Goal: Information Seeking & Learning: Find specific page/section

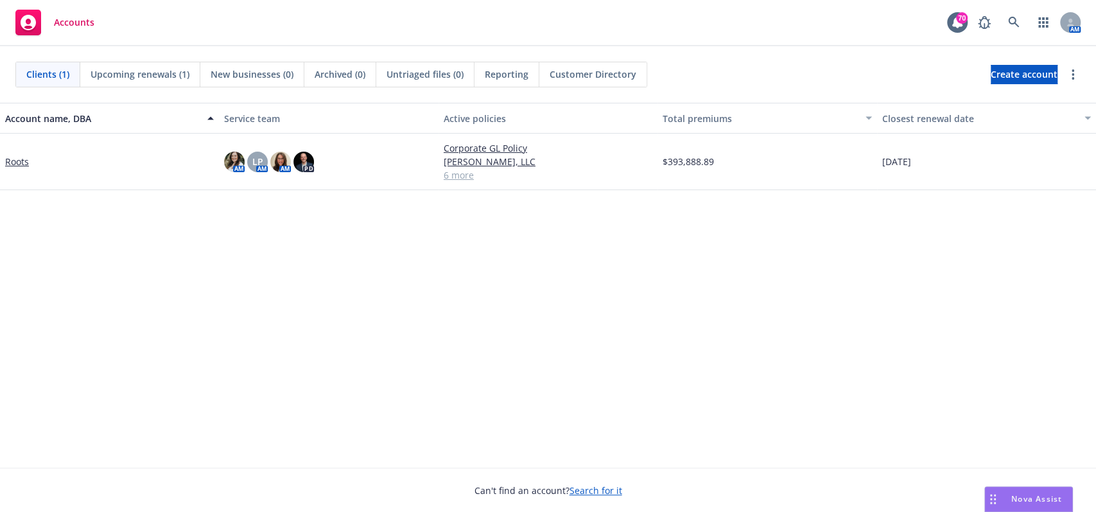
click at [10, 157] on link "Roots" at bounding box center [17, 161] width 24 height 13
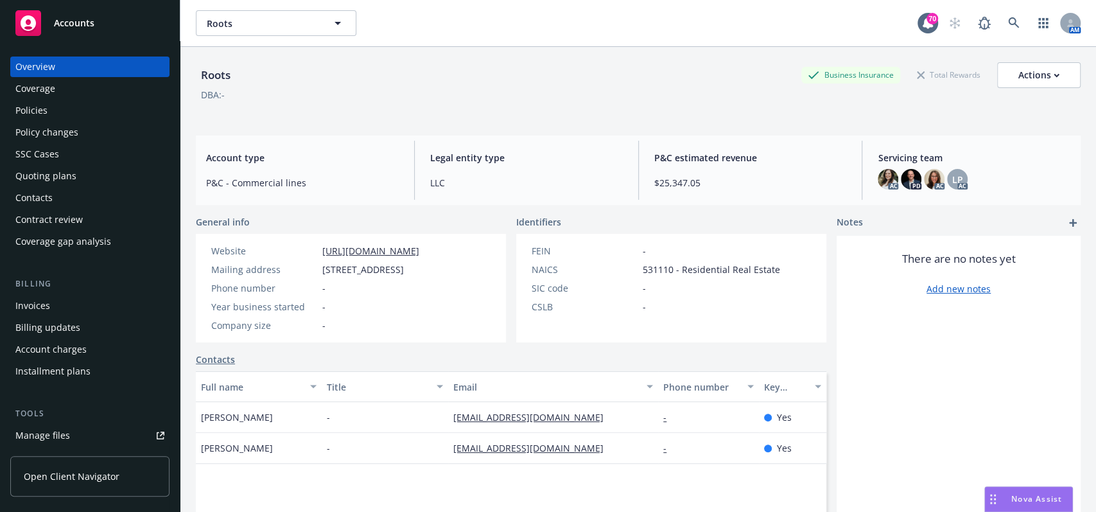
click at [58, 116] on div "Policies" at bounding box center [89, 110] width 149 height 21
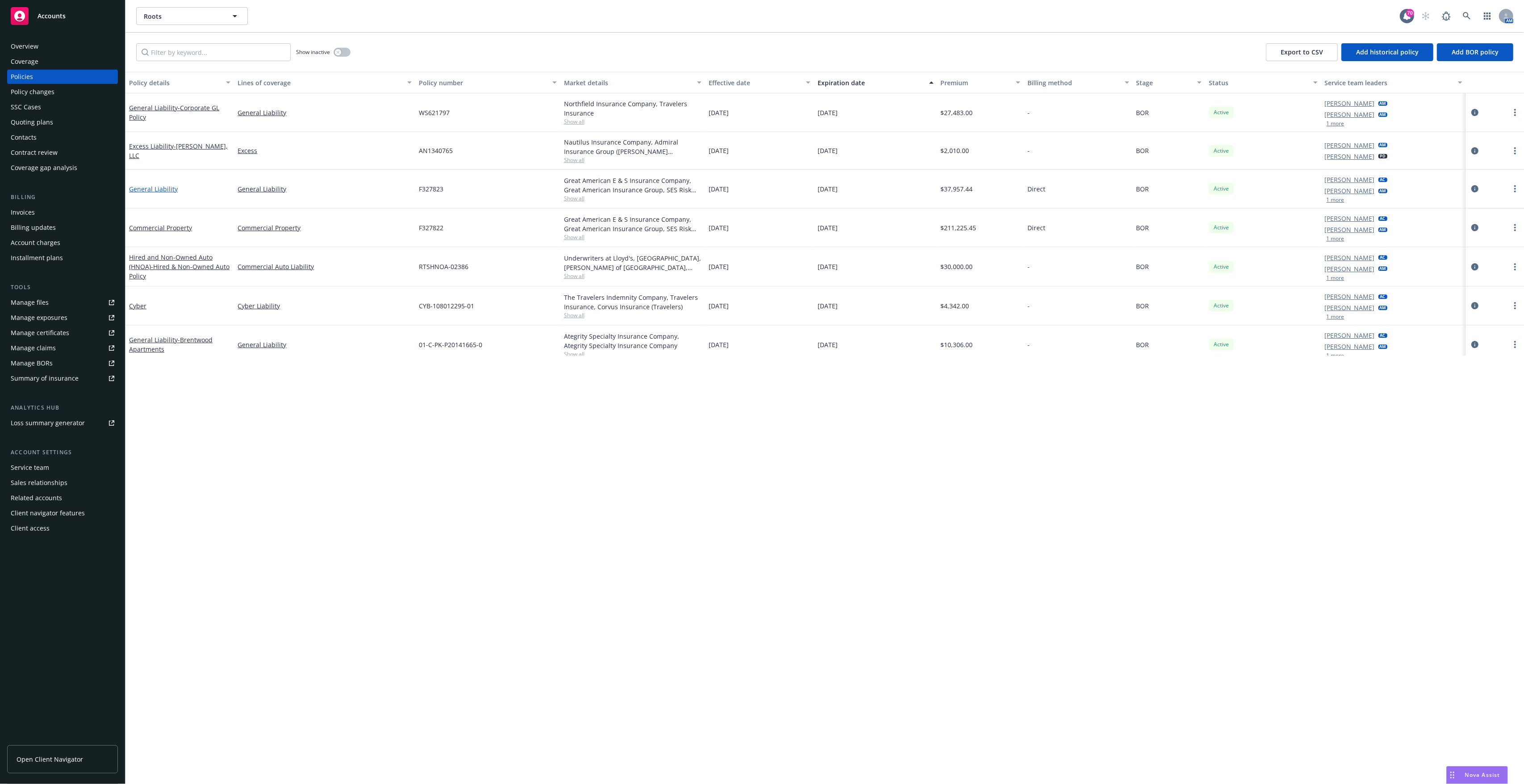
click at [147, 188] on link "General Liability" at bounding box center [154, 189] width 49 height 8
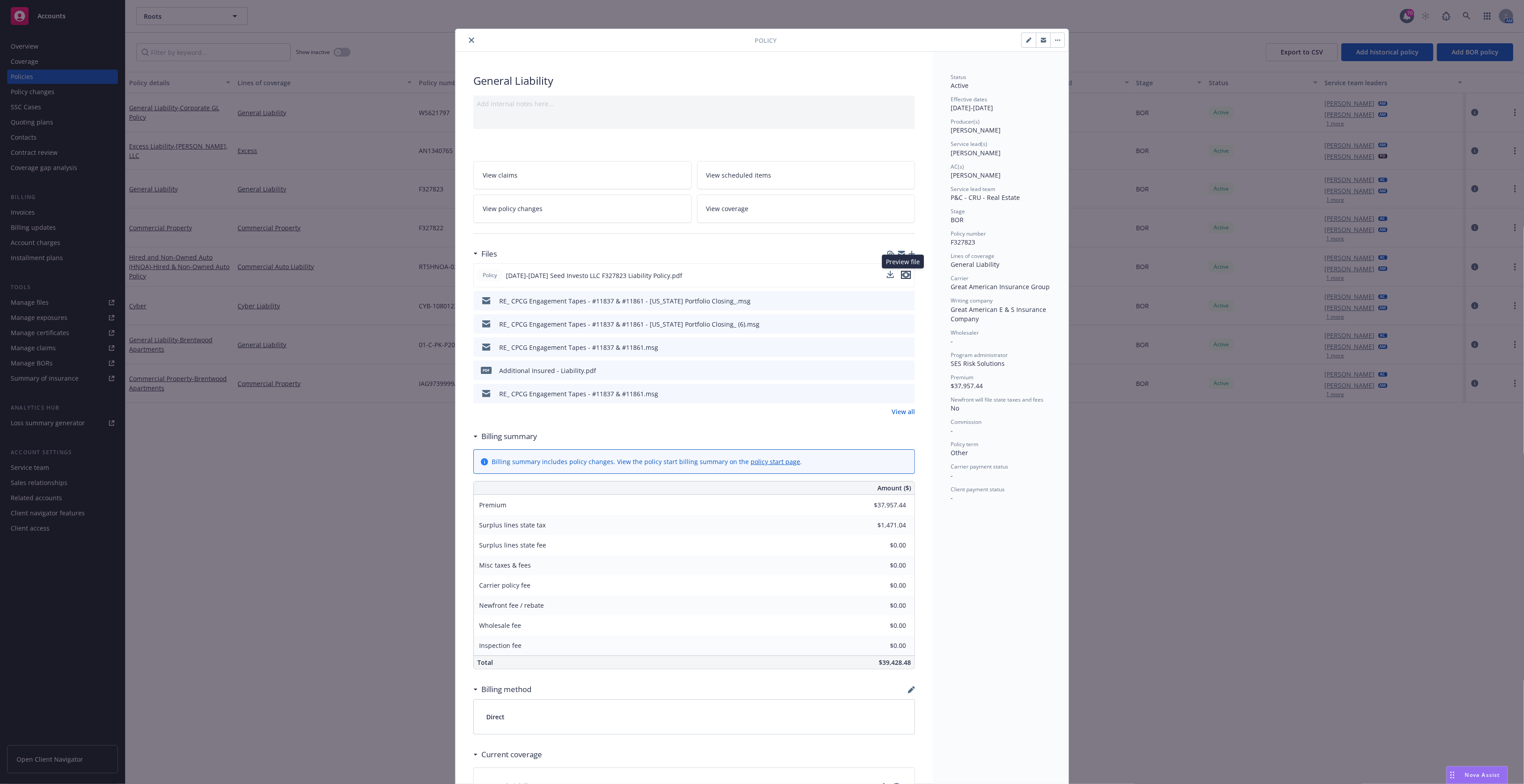
click at [762, 274] on icon "preview file" at bounding box center [906, 275] width 8 height 6
click at [469, 41] on icon "close" at bounding box center [471, 40] width 6 height 6
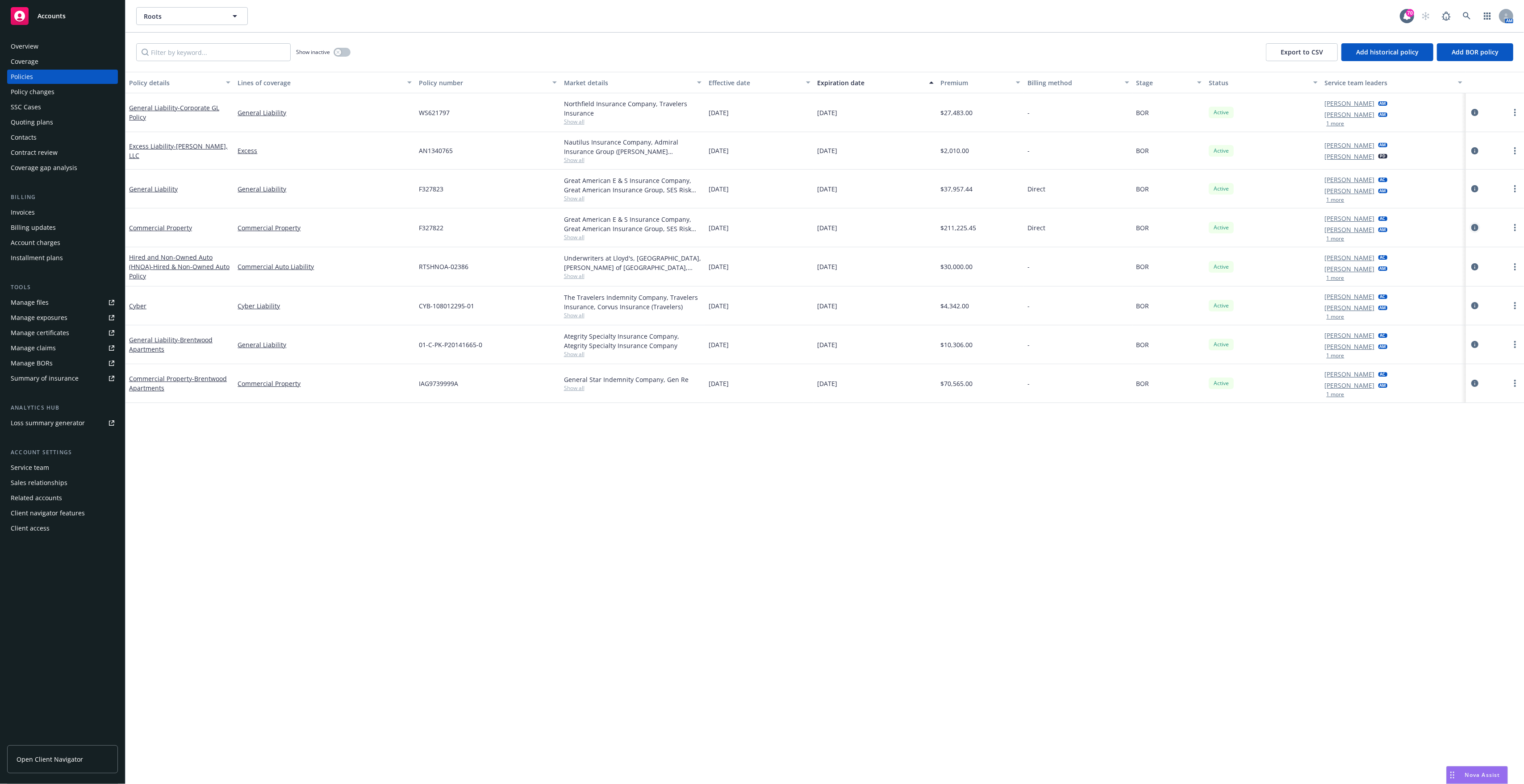
click at [762, 226] on icon "circleInformation" at bounding box center [1475, 227] width 7 height 7
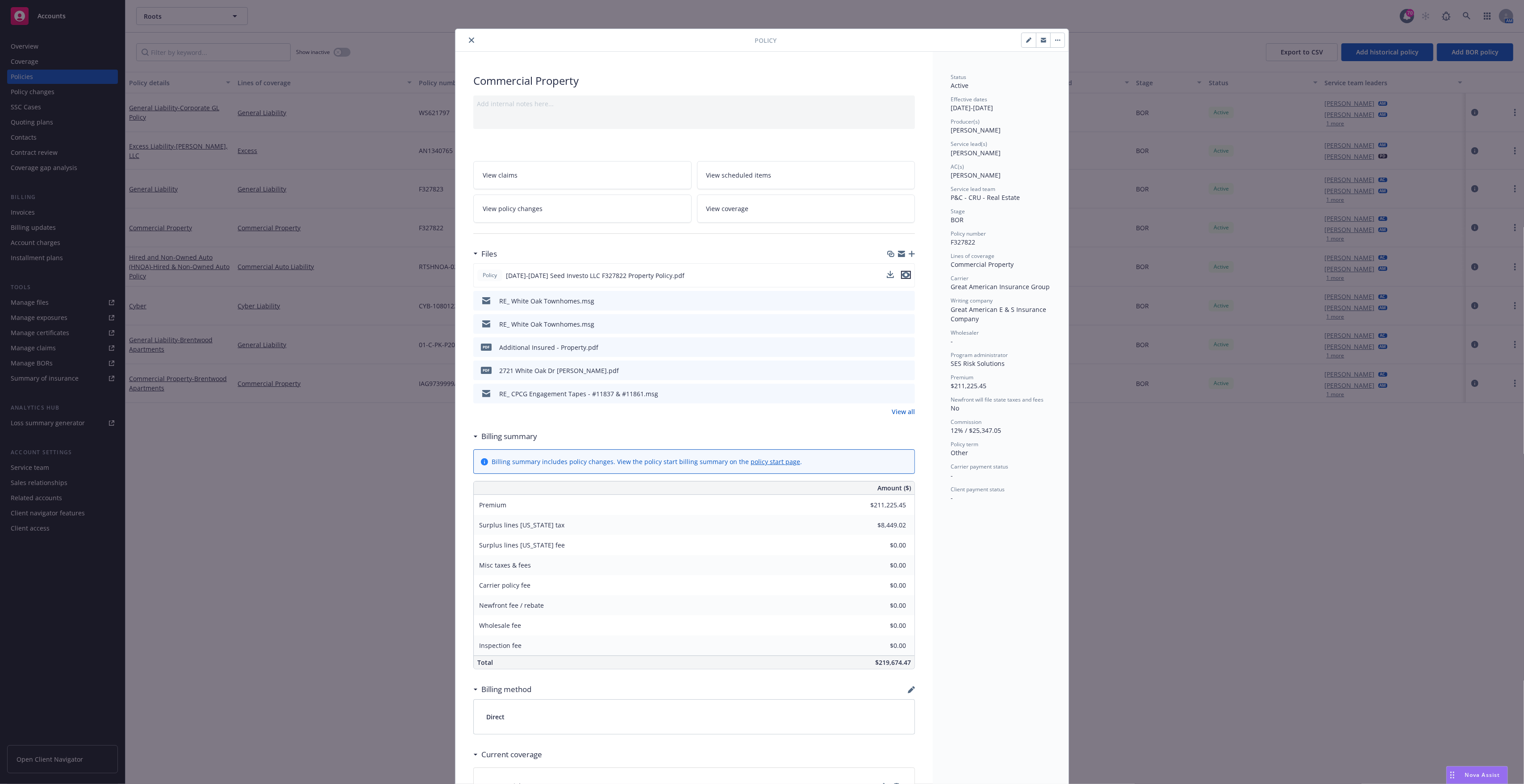
click at [762, 274] on icon "preview file" at bounding box center [906, 275] width 8 height 6
